Goal: Information Seeking & Learning: Find specific page/section

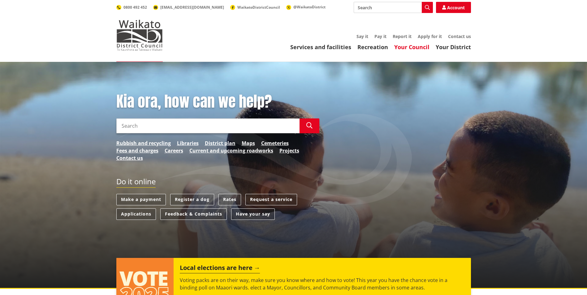
click at [416, 49] on link "Your Council" at bounding box center [411, 46] width 35 height 7
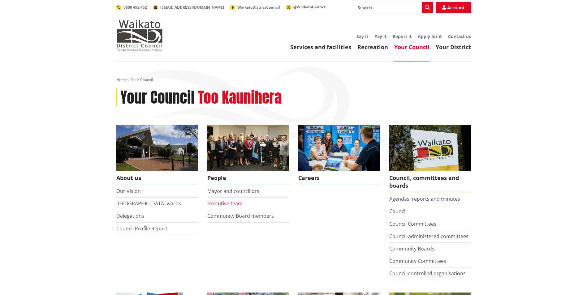
click at [236, 205] on link "Executive team" at bounding box center [224, 203] width 35 height 7
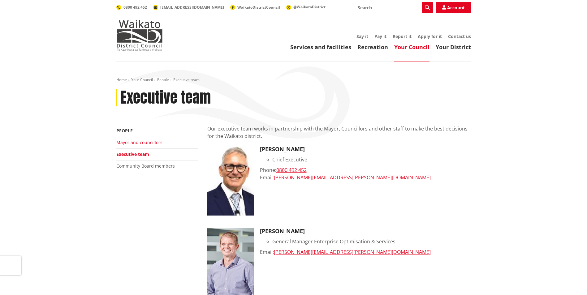
click at [142, 143] on link "Mayor and councillors" at bounding box center [139, 143] width 46 height 6
